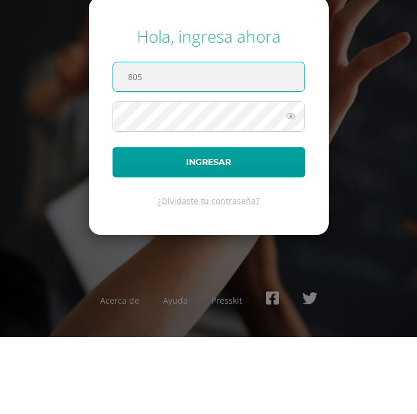
click at [374, 95] on div "Hola, ingresa ahora 805 Ingresar ¿Olvidaste tu contraseña? Acerca de Ayuda Pres…" at bounding box center [208, 206] width 417 height 229
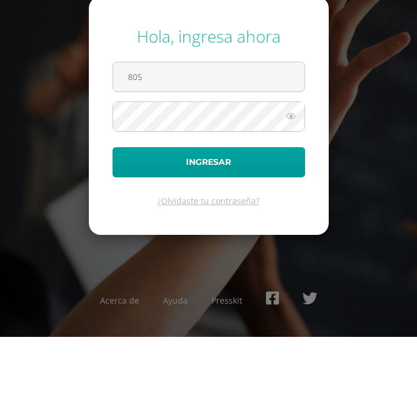
scroll to position [18, 0]
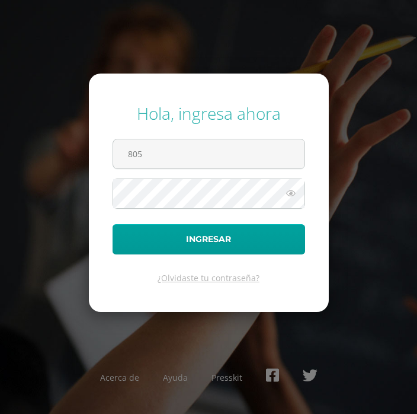
click at [282, 150] on input "805" at bounding box center [208, 153] width 191 height 29
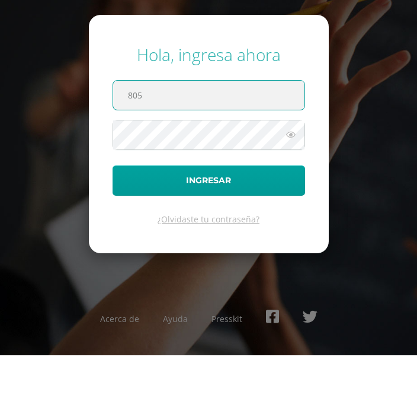
type input "805@laestrella.edu.gt"
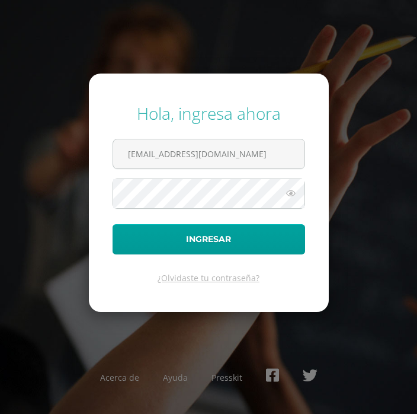
click at [260, 239] on button "Ingresar" at bounding box center [209, 239] width 193 height 30
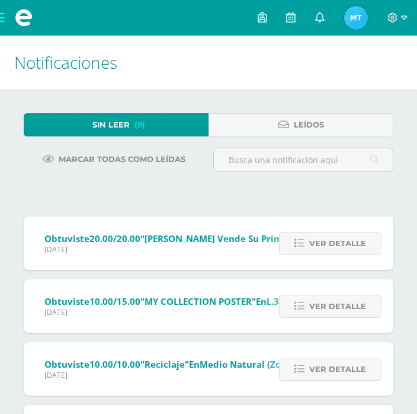
click at [290, 8] on link at bounding box center [291, 18] width 28 height 36
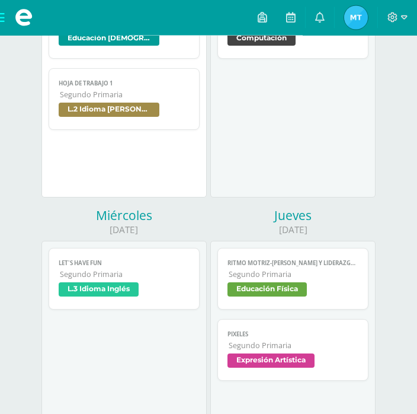
click at [142, 299] on span "L.3 Idioma Inglés" at bounding box center [124, 291] width 130 height 17
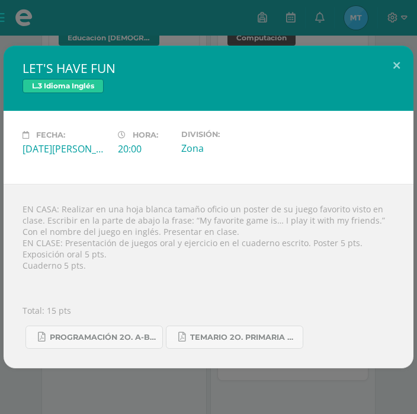
click at [399, 76] on button at bounding box center [397, 66] width 34 height 40
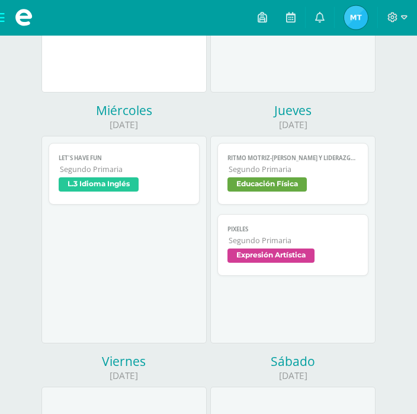
scroll to position [343, 0]
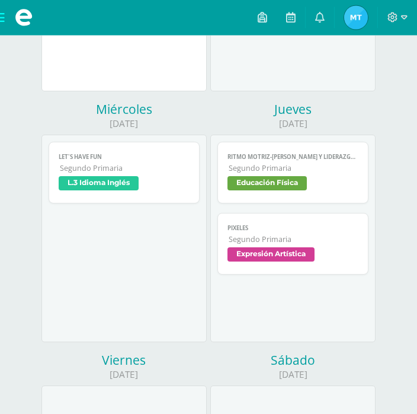
click at [307, 262] on span "Expresión Artística" at bounding box center [270, 255] width 87 height 14
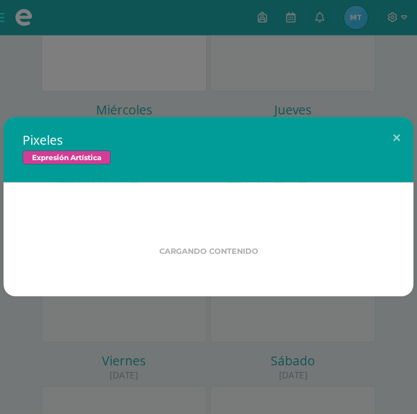
scroll to position [344, 0]
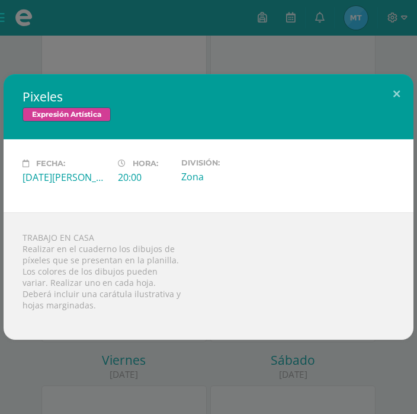
click at [406, 107] on button at bounding box center [397, 94] width 34 height 40
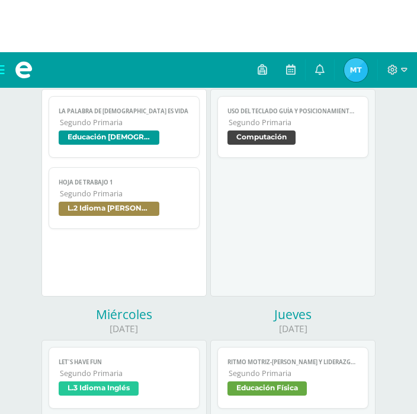
scroll to position [114, 0]
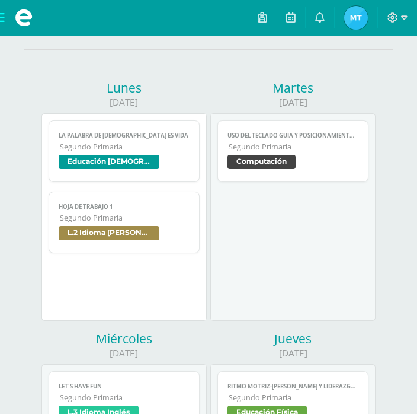
click at [307, 168] on span "Computación" at bounding box center [292, 163] width 130 height 17
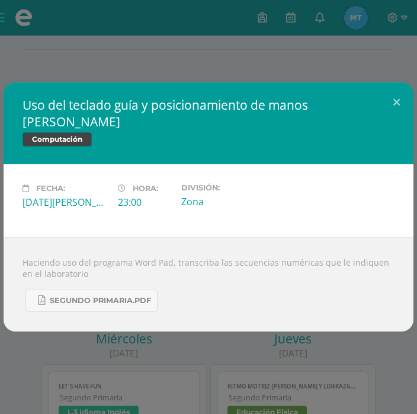
click at [394, 19] on div "Uso del teclado guía y posicionamiento de manos Tamaño de fuente Computación Fe…" at bounding box center [208, 207] width 417 height 414
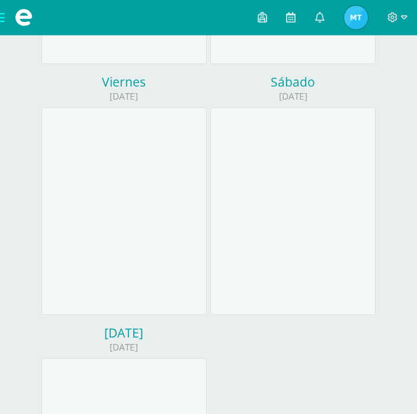
scroll to position [621, 0]
